Goal: Check status: Check status

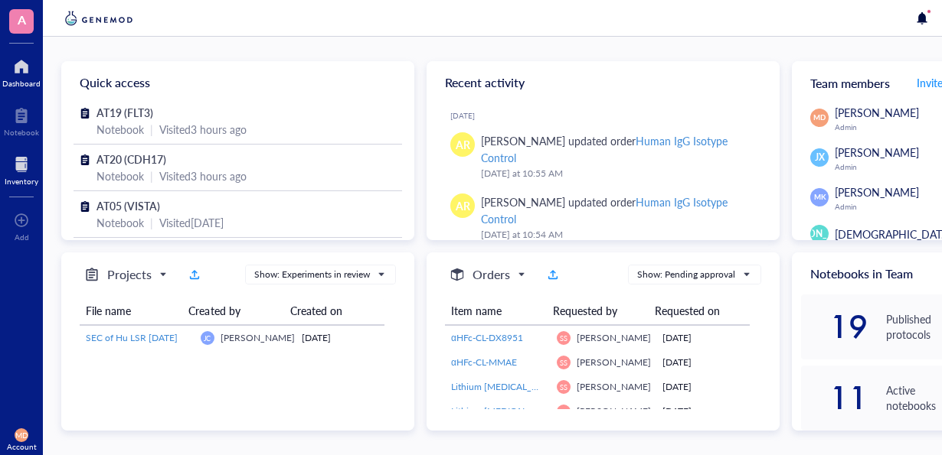
click at [15, 177] on div "Inventory" at bounding box center [22, 181] width 34 height 9
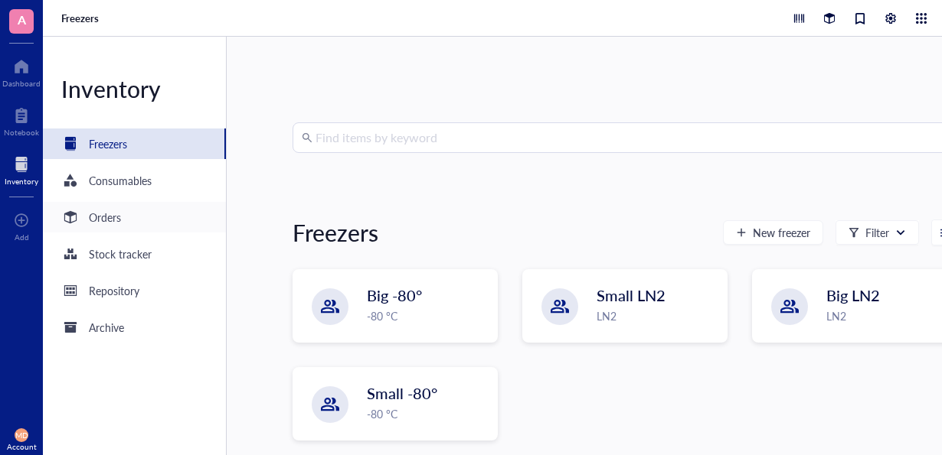
click at [116, 224] on div "Orders" at bounding box center [105, 217] width 32 height 17
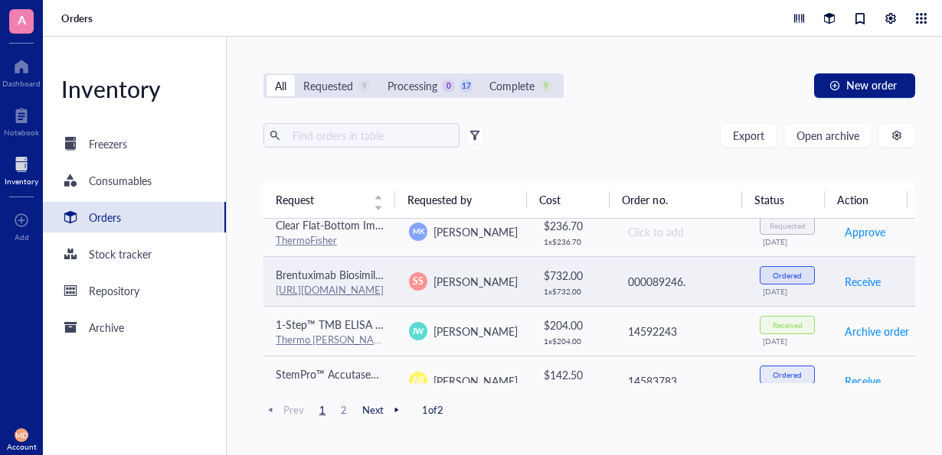
scroll to position [383, 0]
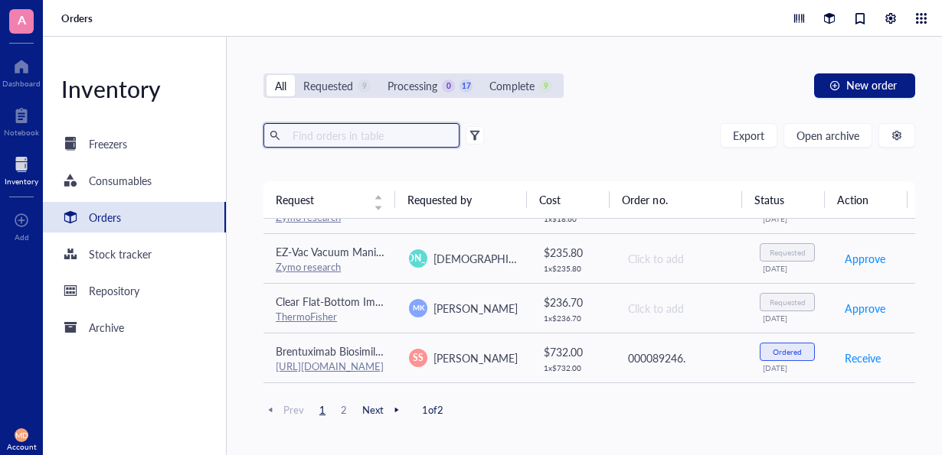
click at [358, 132] on input "text" at bounding box center [369, 135] width 167 height 23
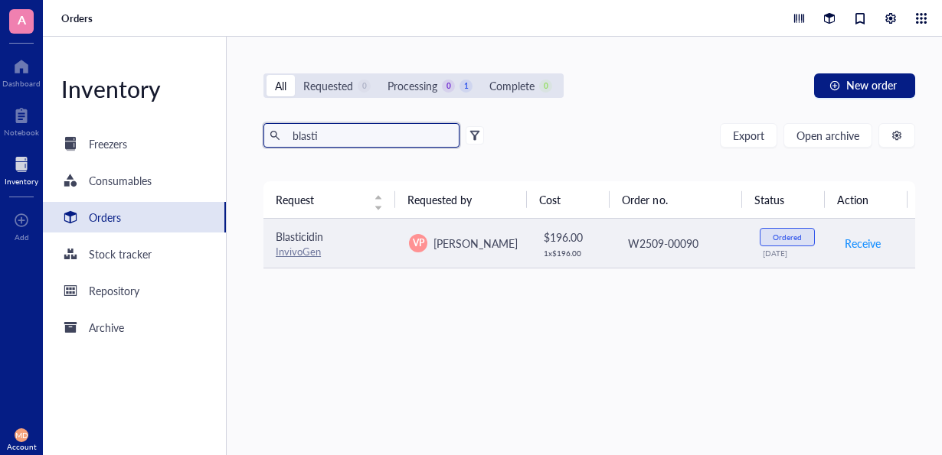
type input "blasti"
click at [320, 229] on span "Blasticidin" at bounding box center [299, 236] width 47 height 15
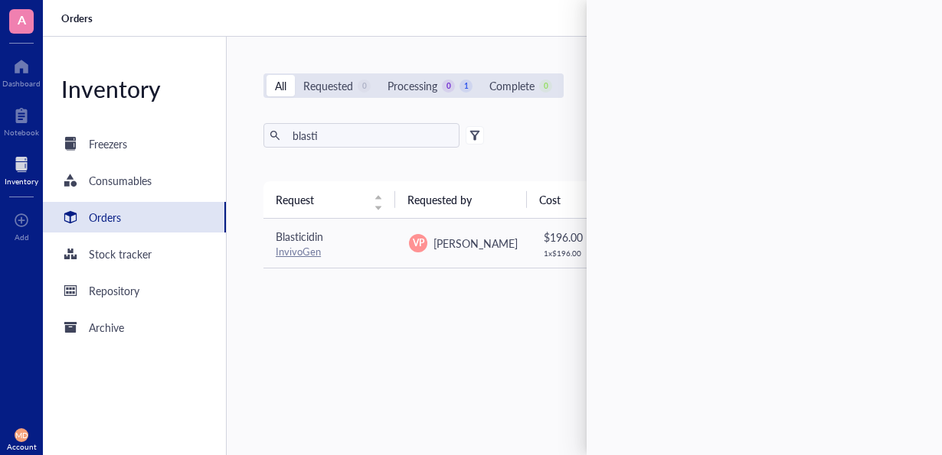
click at [428, 328] on div "Request Requested by Cost Order no. Status Action Blasticidin InvivoGen VP [PER…" at bounding box center [588, 281] width 651 height 201
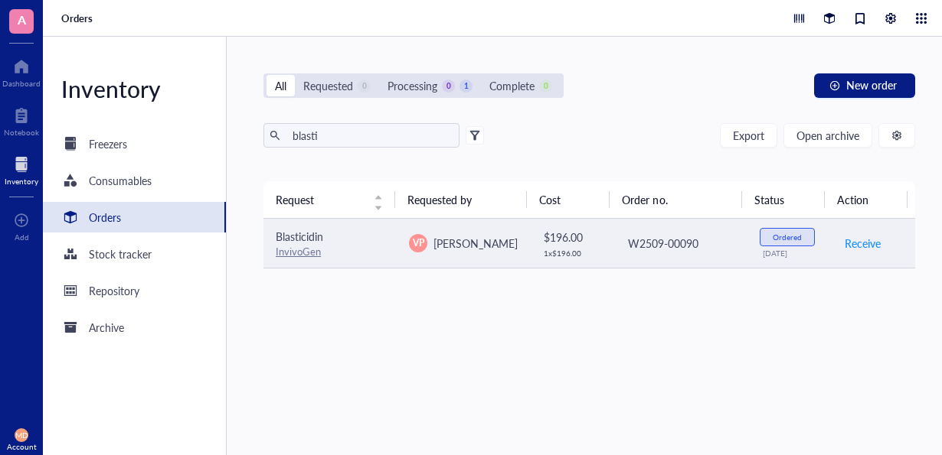
click at [759, 240] on div "Ordered" at bounding box center [786, 237] width 55 height 18
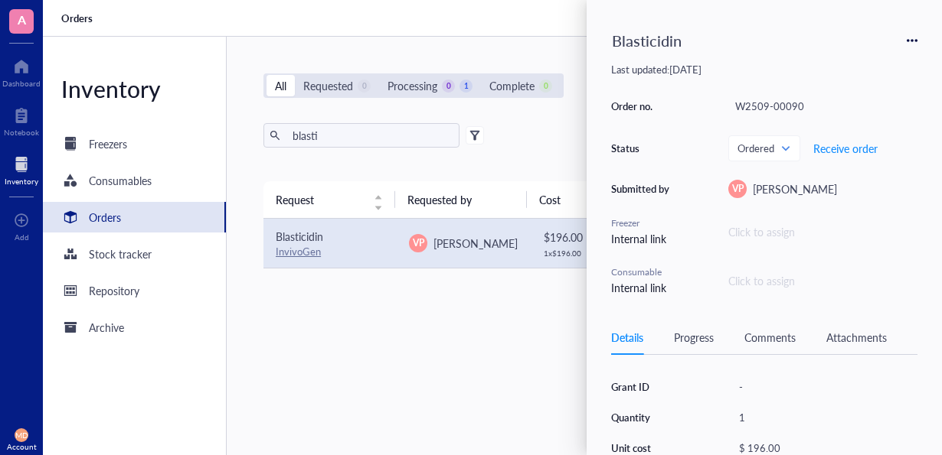
click at [764, 338] on div "Comments" at bounding box center [769, 337] width 51 height 17
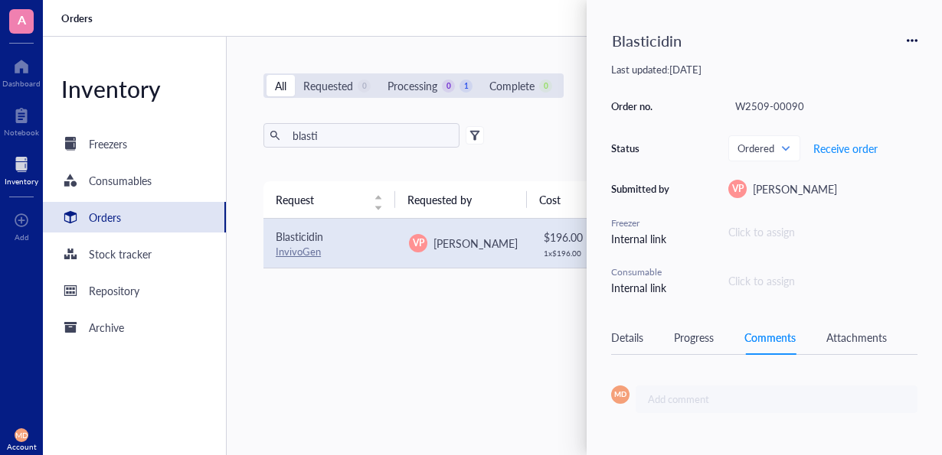
click at [687, 337] on div "Progress" at bounding box center [694, 337] width 40 height 17
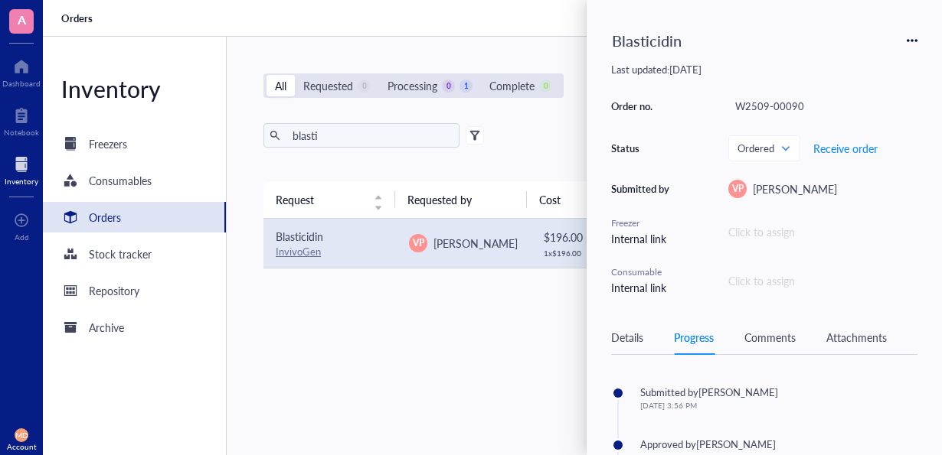
click at [850, 335] on div "Attachments" at bounding box center [856, 337] width 60 height 17
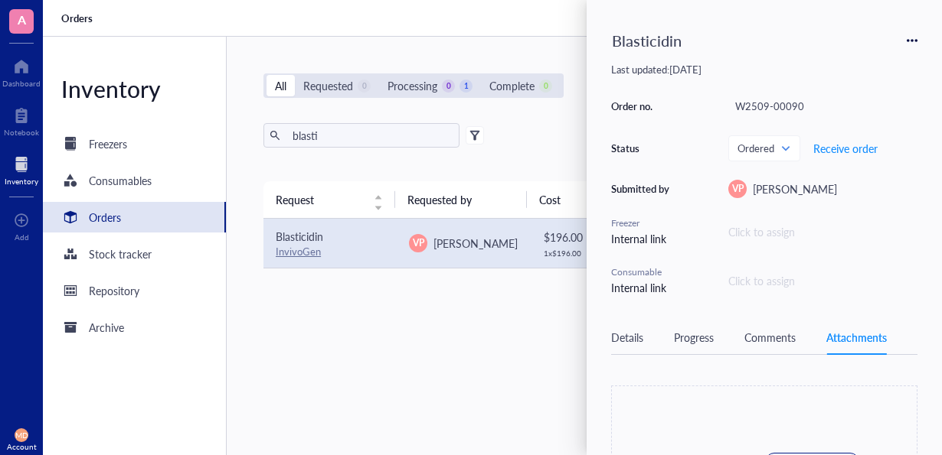
click at [683, 333] on div "Progress" at bounding box center [694, 337] width 40 height 17
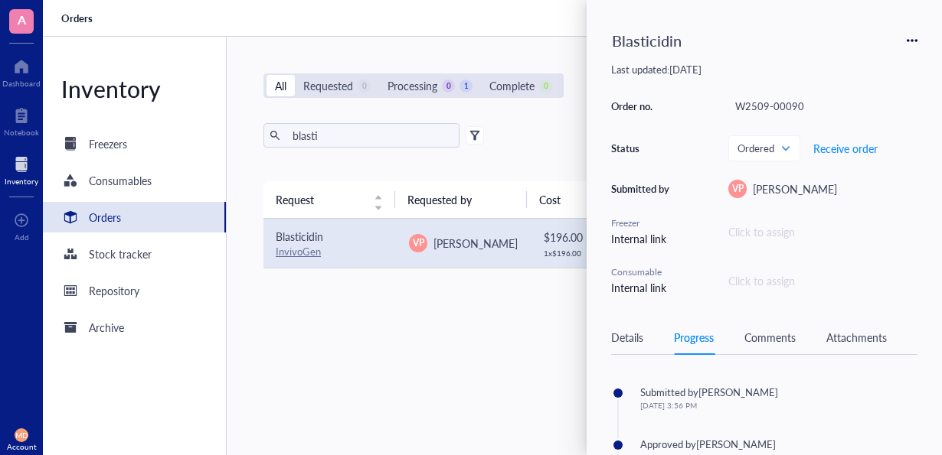
click at [445, 334] on div "Request Requested by Cost Order no. Status Action Blasticidin InvivoGen VP [PER…" at bounding box center [588, 281] width 651 height 201
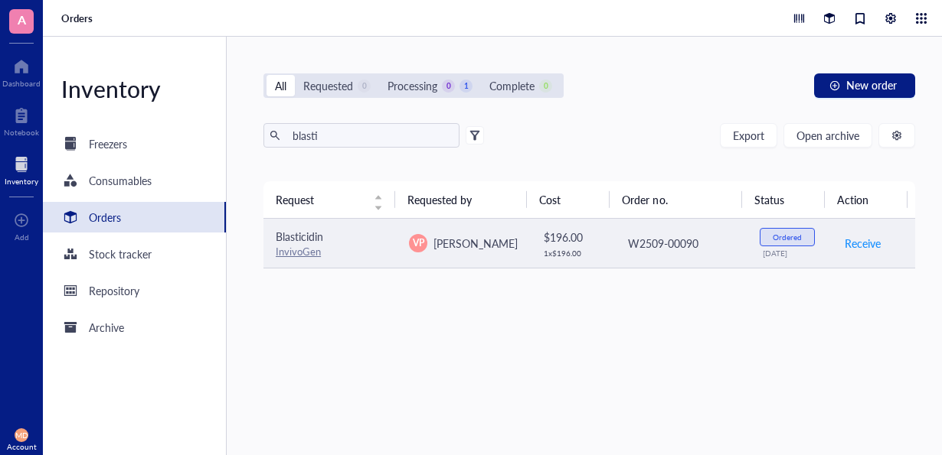
click at [302, 243] on div "Blasticidin" at bounding box center [330, 236] width 109 height 17
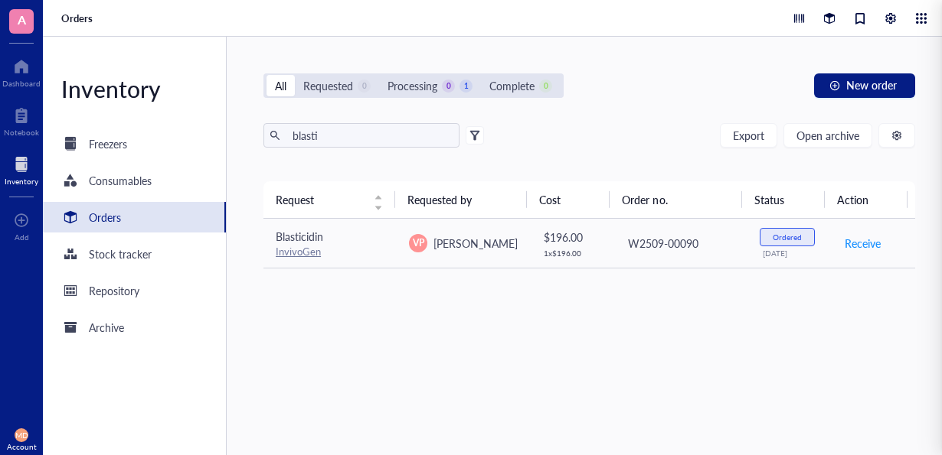
click at [535, 317] on div "Request Requested by Cost Order no. Status Action Blasticidin InvivoGen VP [PER…" at bounding box center [588, 281] width 651 height 201
